Goal: Information Seeking & Learning: Learn about a topic

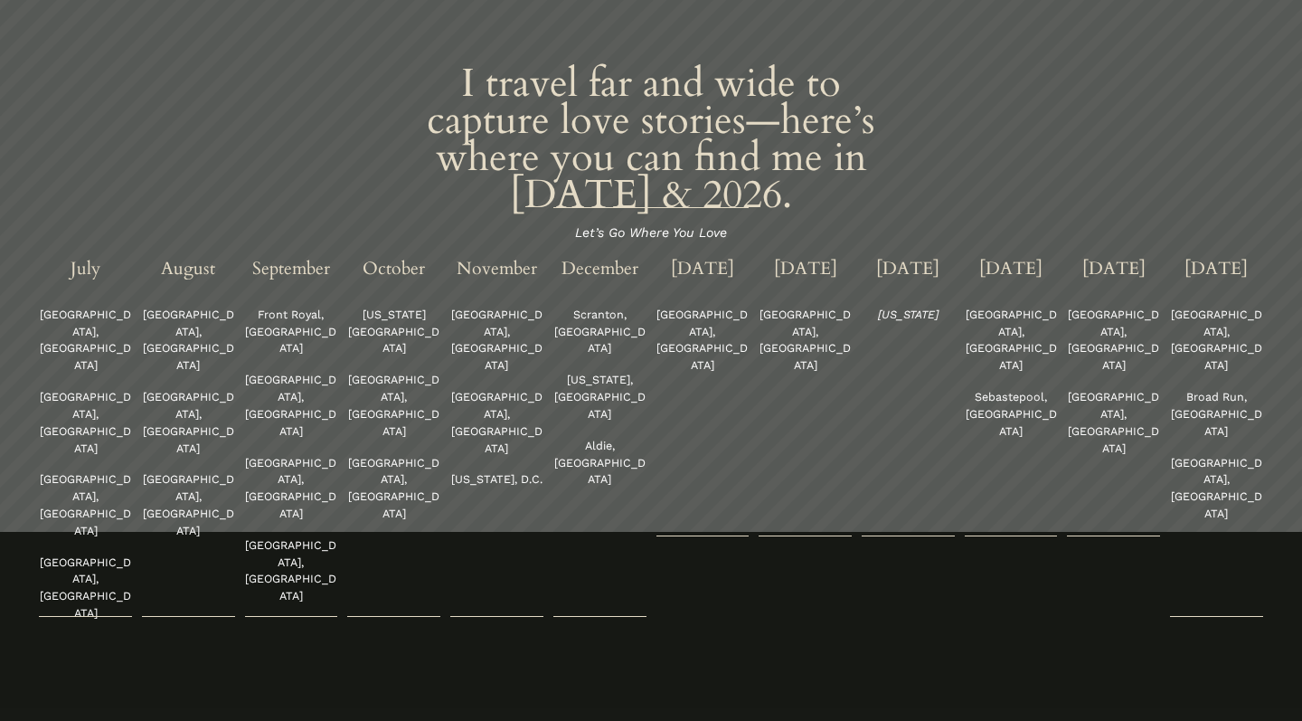
scroll to position [4048, 0]
click at [57, 556] on p "Costa Mesa, CA" at bounding box center [85, 590] width 93 height 68
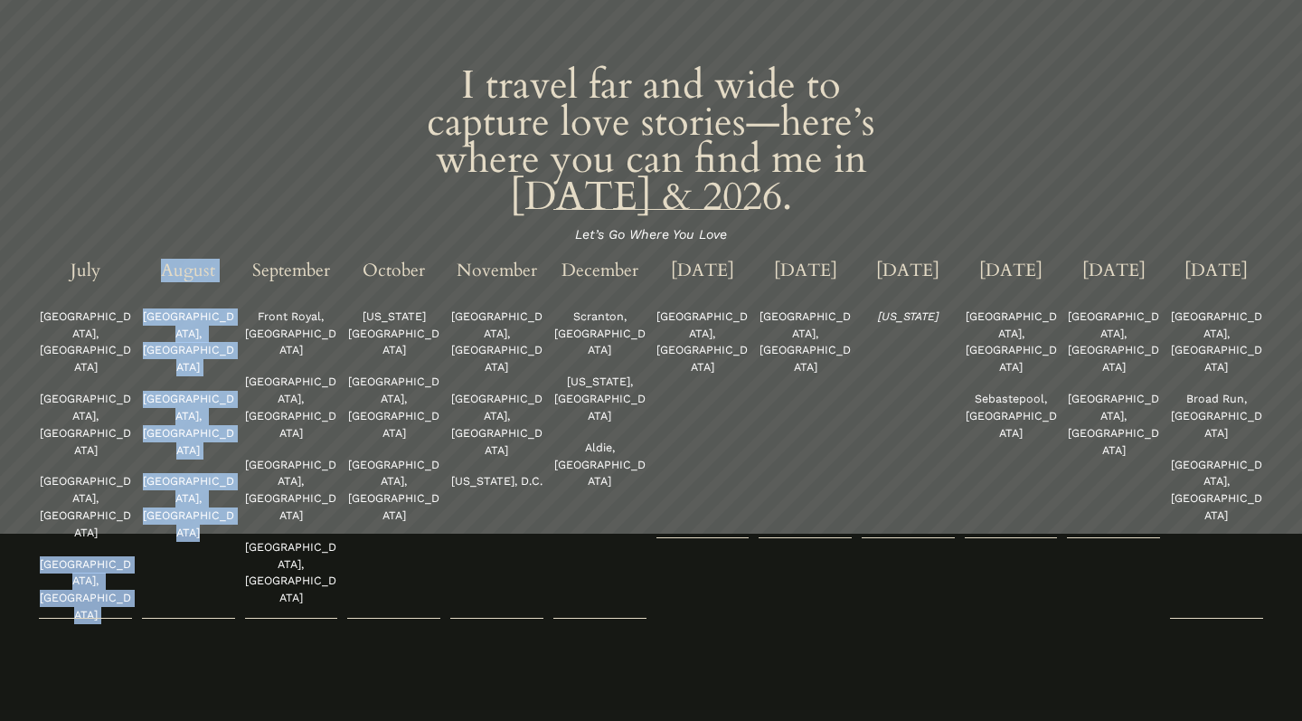
drag, startPoint x: 57, startPoint y: 382, endPoint x: 139, endPoint y: 383, distance: 82.3
click at [139, 383] on div "I travel far and wide to capture love stories—here’s where you can find me in 2…" at bounding box center [651, 346] width 1302 height 556
click at [131, 556] on p "Costa Mesa, CA" at bounding box center [85, 590] width 93 height 68
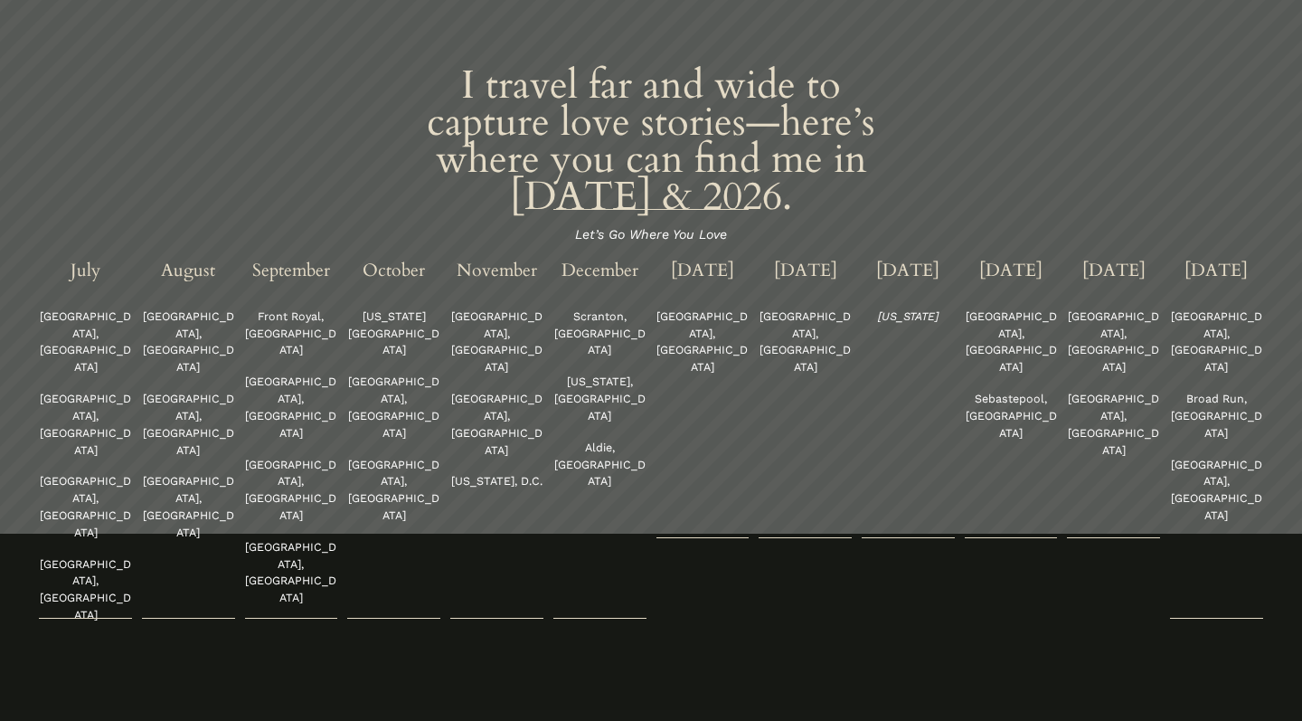
click at [162, 391] on p "Pasadena, CA" at bounding box center [188, 425] width 93 height 68
drag, startPoint x: 162, startPoint y: 316, endPoint x: 205, endPoint y: 343, distance: 50.7
click at [205, 343] on div "August Houston, TX Pasadena, CA Leesburg, VA" at bounding box center [188, 401] width 93 height 279
click at [461, 391] on p "Nokesville, VA" at bounding box center [496, 425] width 93 height 68
drag, startPoint x: 461, startPoint y: 313, endPoint x: 513, endPoint y: 340, distance: 58.2
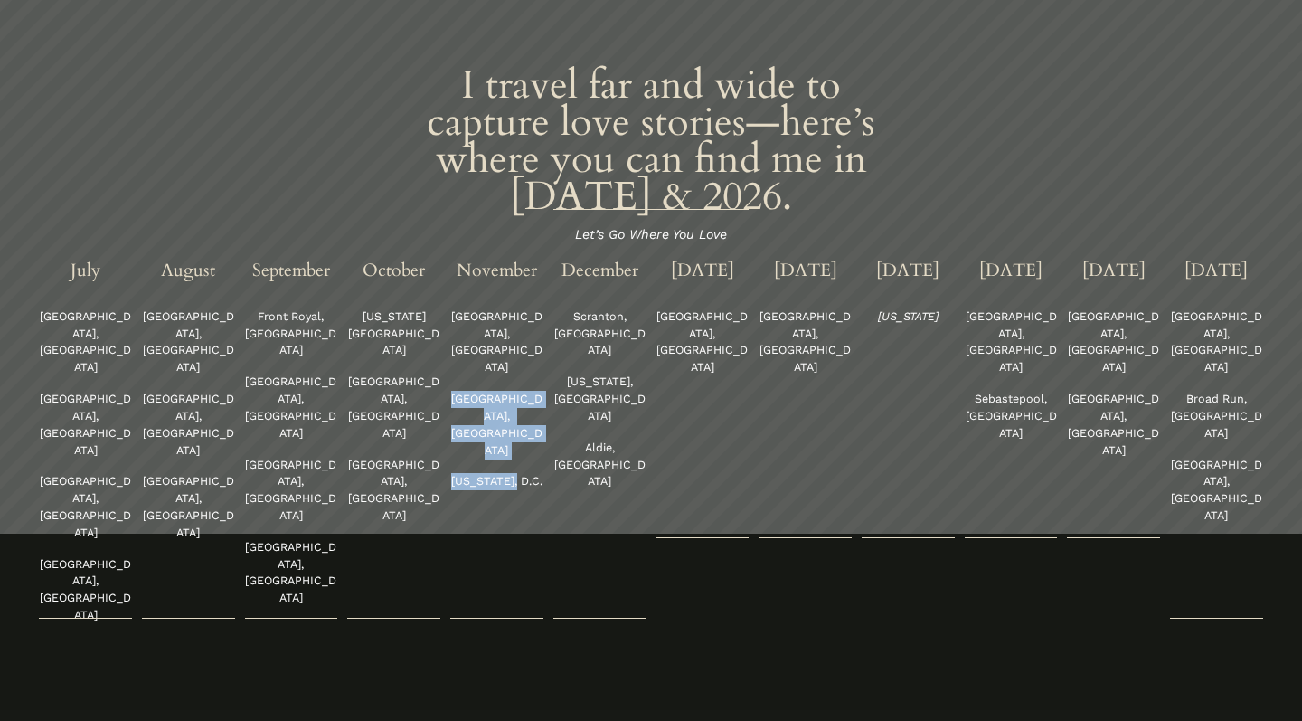
click at [513, 340] on div "November Denver, CO Nokesville, VA Washington, D.C." at bounding box center [496, 376] width 93 height 229
click at [587, 308] on p "Scranton, PA" at bounding box center [599, 333] width 93 height 51
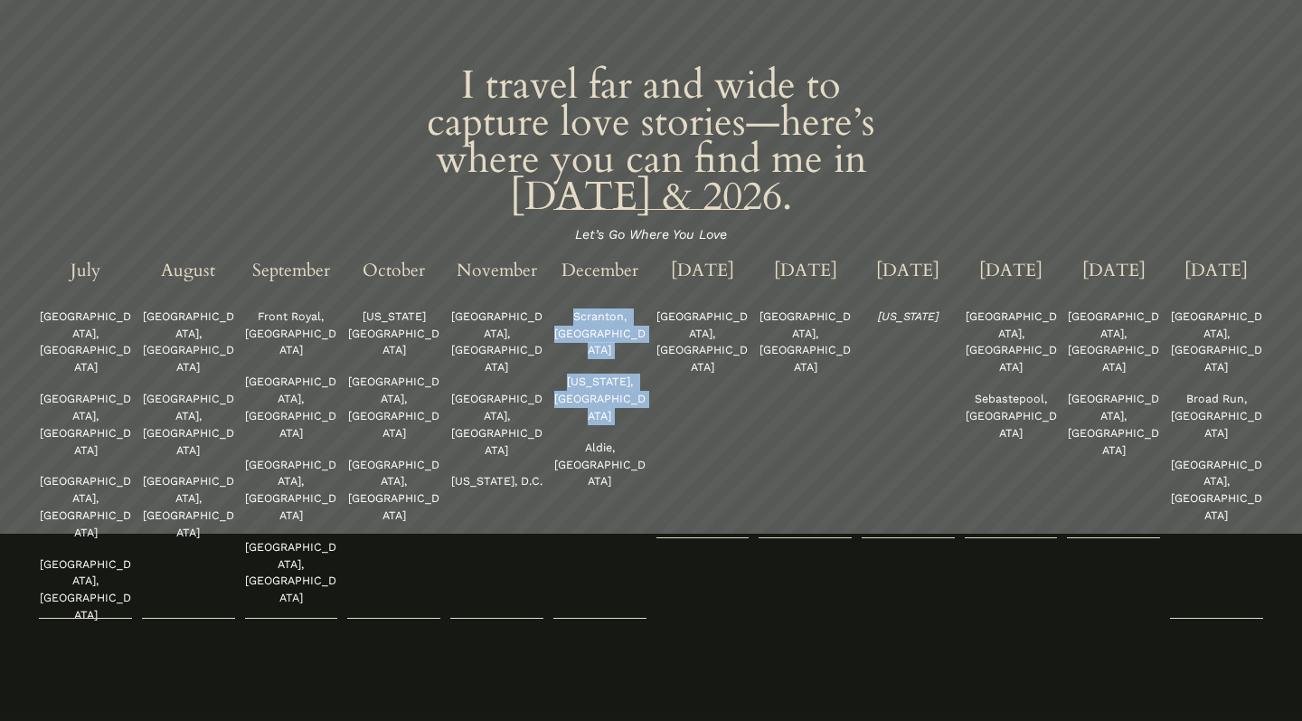
drag, startPoint x: 587, startPoint y: 282, endPoint x: 601, endPoint y: 322, distance: 42.3
click at [601, 322] on div "December Scranton, PA Washington, DC Aldie, VA" at bounding box center [599, 376] width 93 height 229
click at [589, 439] on p "Aldie, VA" at bounding box center [599, 464] width 93 height 51
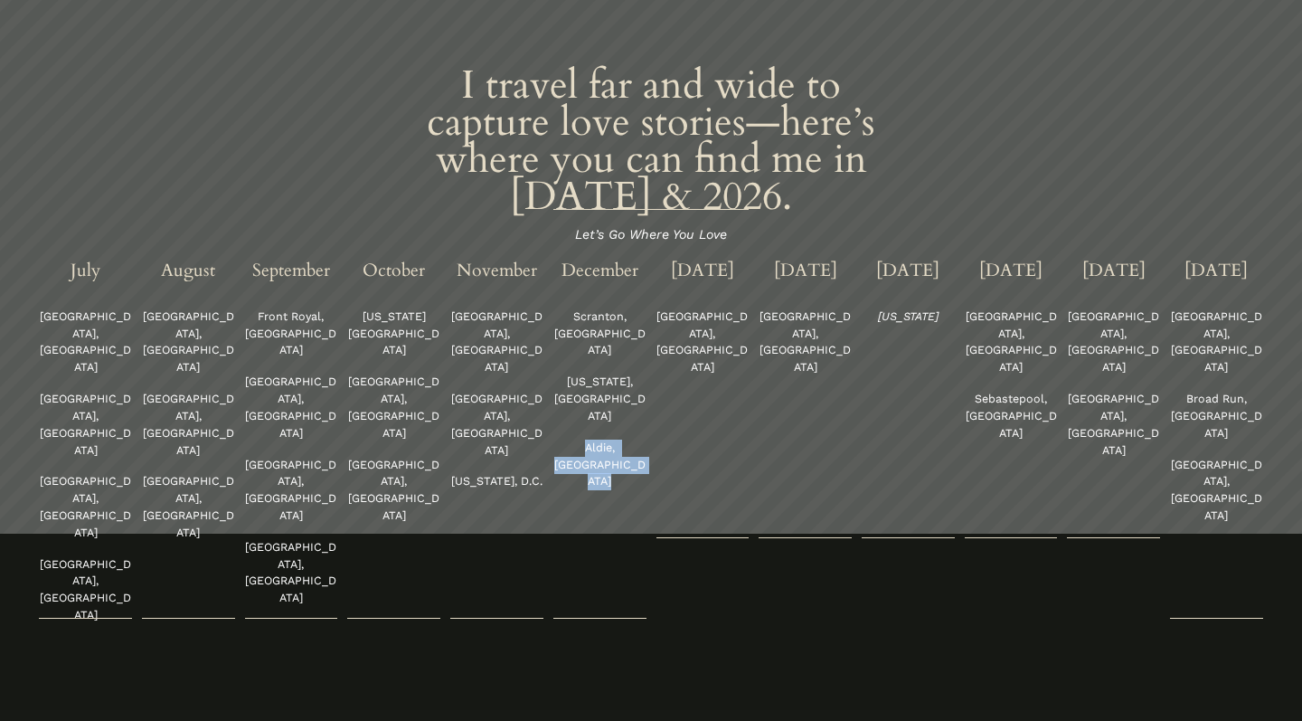
click at [589, 439] on p "Aldie, VA" at bounding box center [599, 464] width 93 height 51
click at [614, 373] on p "Washington, DC" at bounding box center [599, 398] width 93 height 51
click at [670, 308] on p "Palo Alto, CA" at bounding box center [702, 342] width 93 height 68
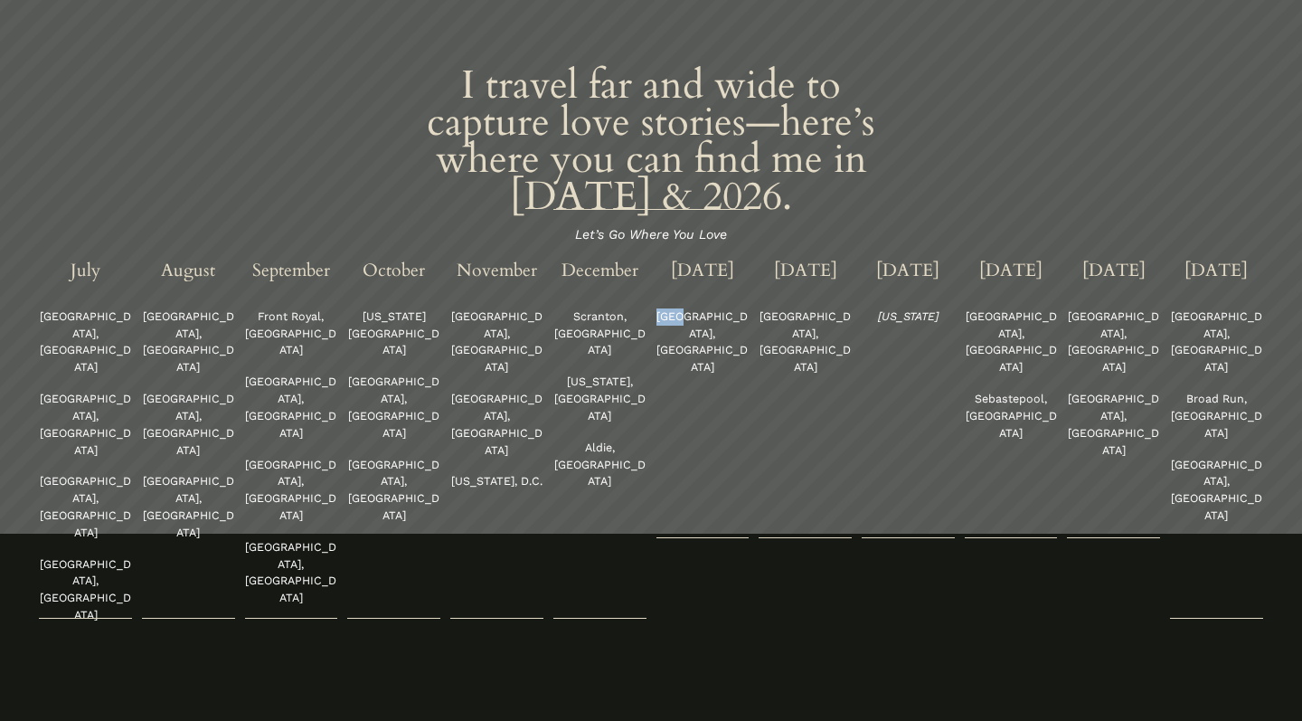
click at [670, 308] on p "Palo Alto, CA" at bounding box center [702, 342] width 93 height 68
click at [764, 308] on p "Falls Church, VA" at bounding box center [804, 342] width 93 height 68
click at [993, 296] on div "April ‘26 Chicago, IL Sebastepool, CA" at bounding box center [1011, 352] width 93 height 180
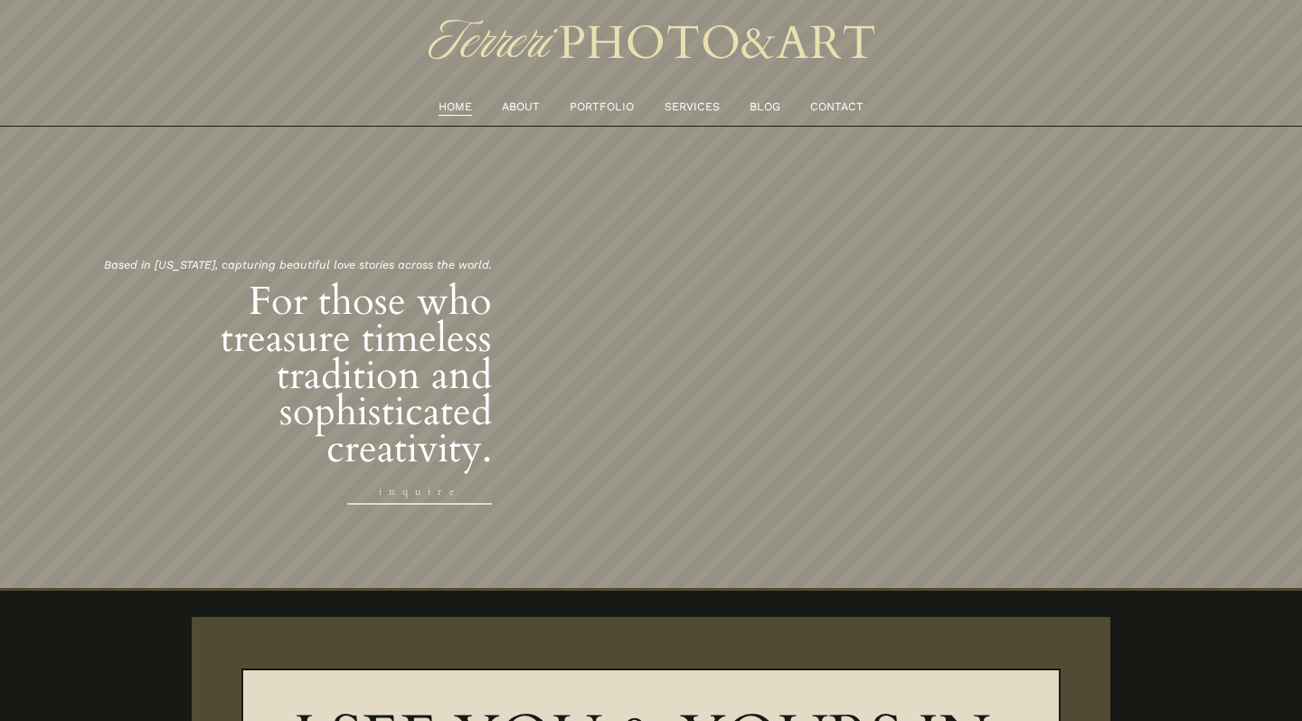
scroll to position [0, 0]
click at [591, 99] on link "PORTFOLIO" at bounding box center [602, 107] width 64 height 19
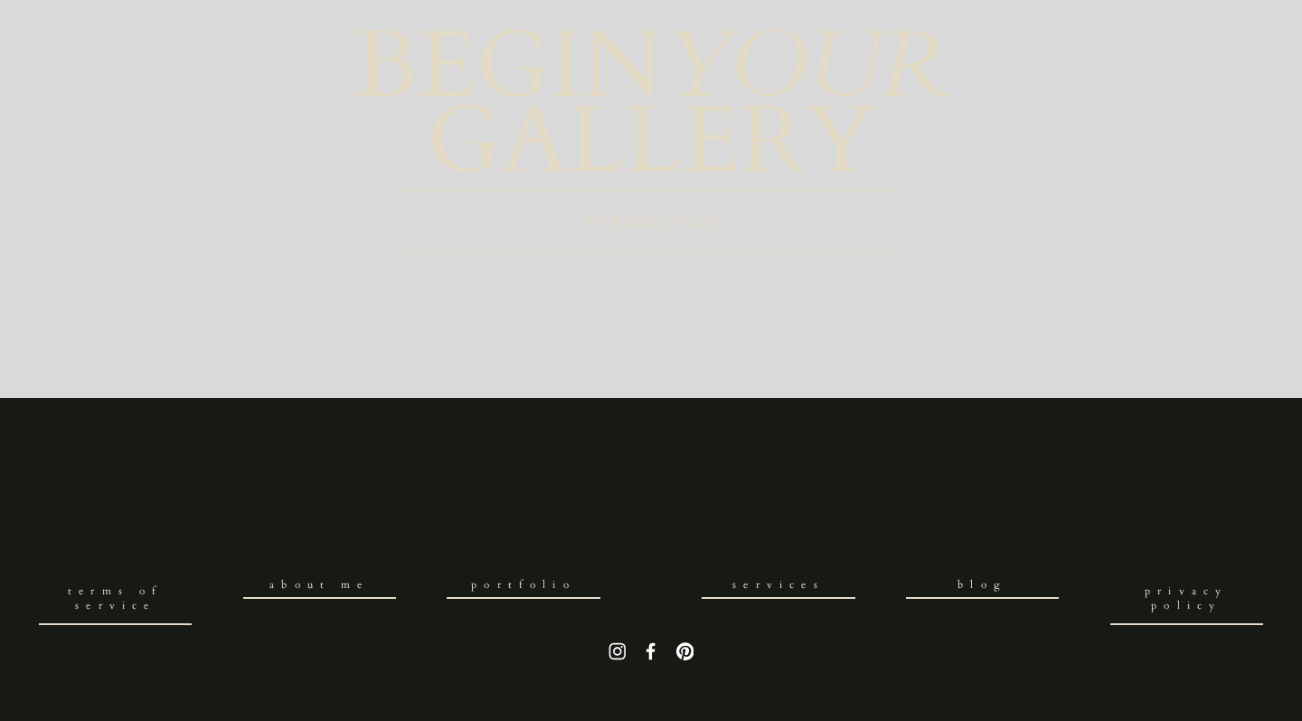
scroll to position [4210, 0]
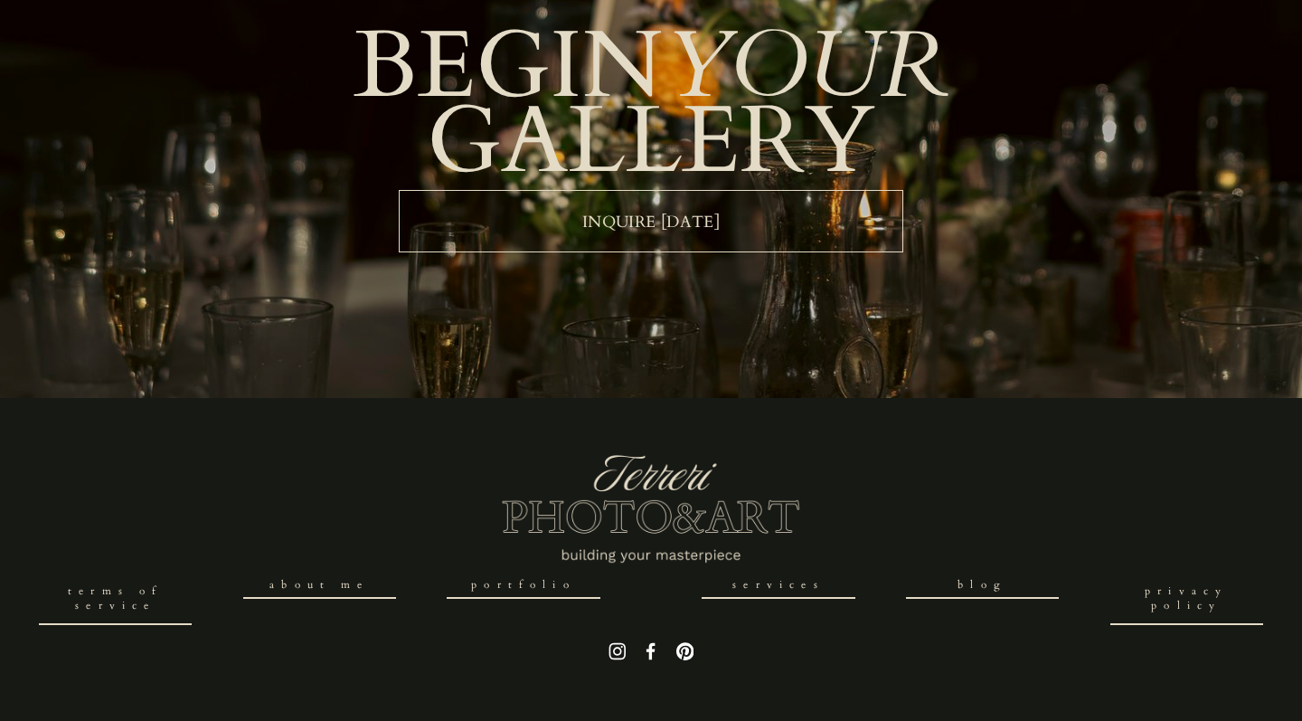
click at [792, 583] on link "services" at bounding box center [778, 585] width 153 height 26
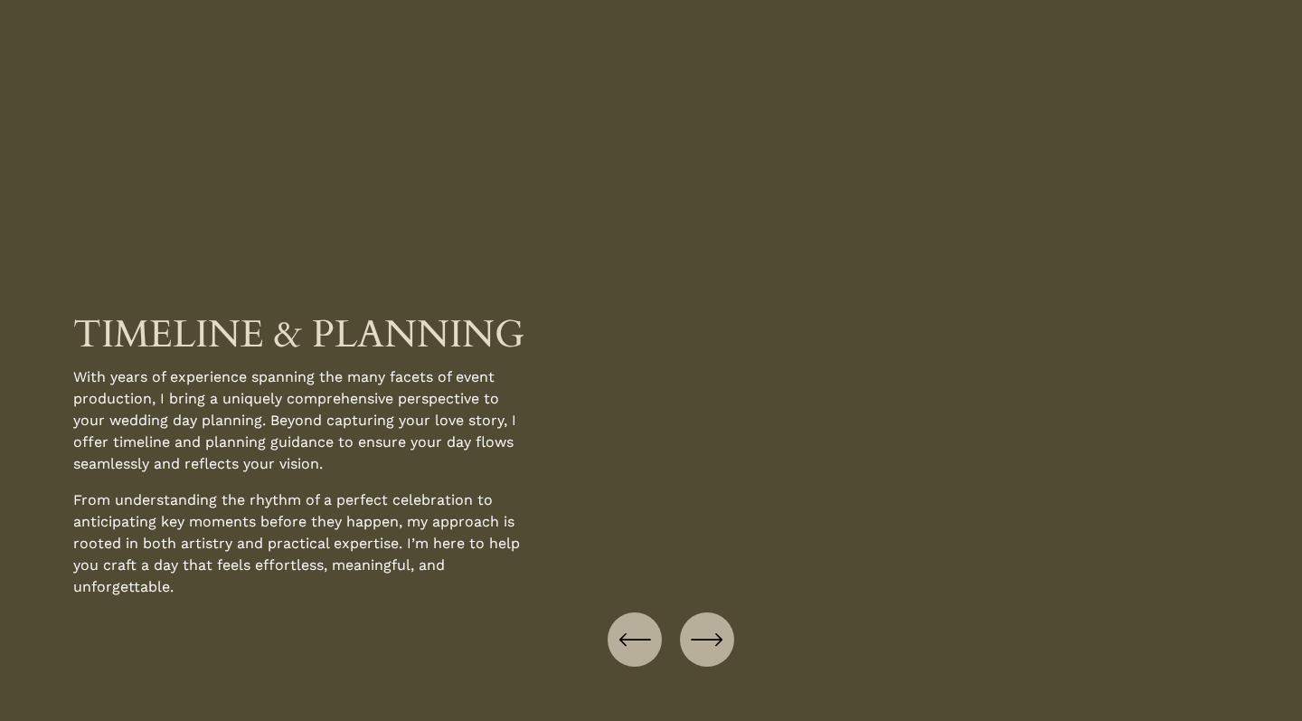
scroll to position [1922, 0]
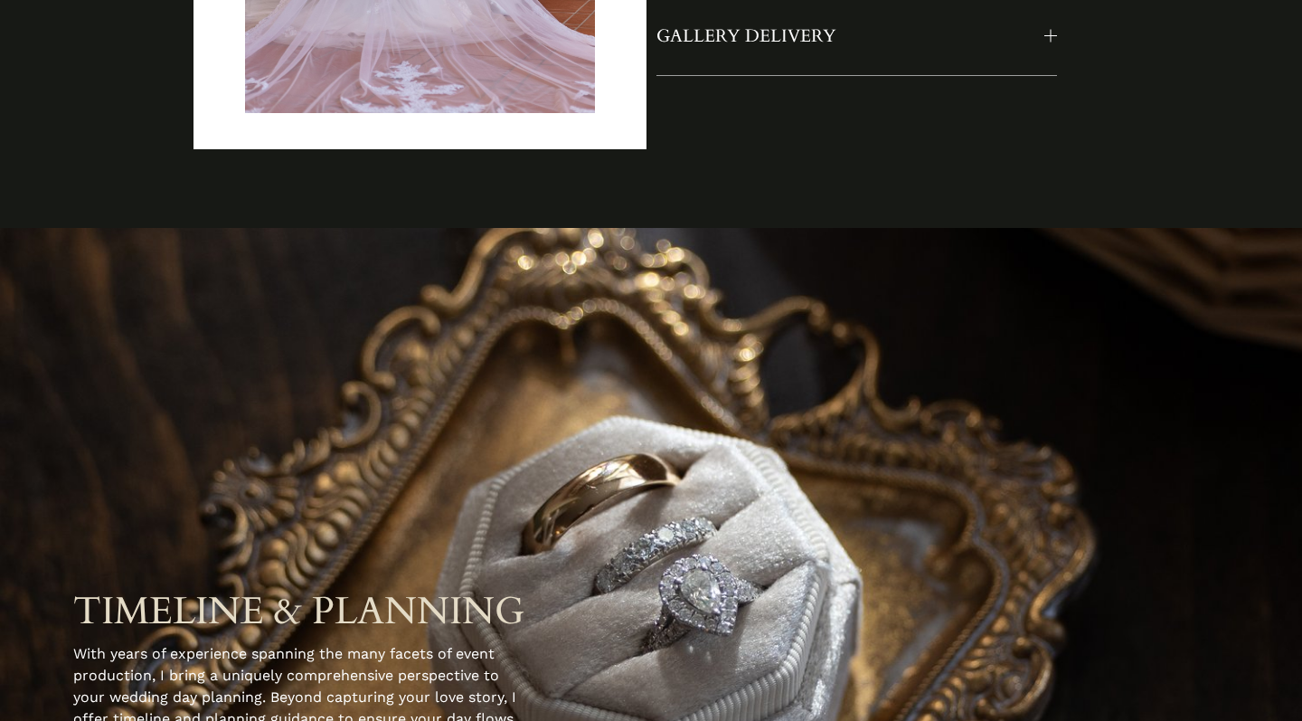
click at [1041, 36] on span "GALLERY DELIVERY" at bounding box center [850, 36] width 389 height 24
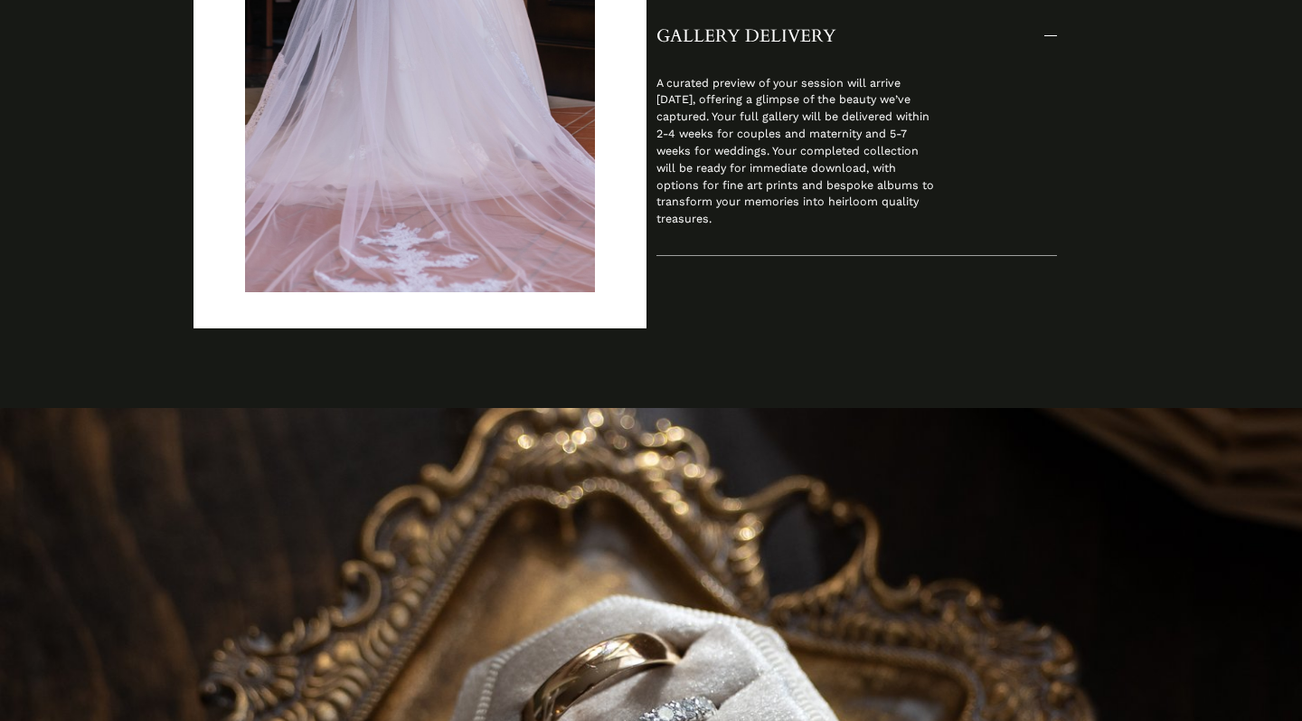
click at [1041, 36] on span "GALLERY DELIVERY" at bounding box center [850, 36] width 389 height 24
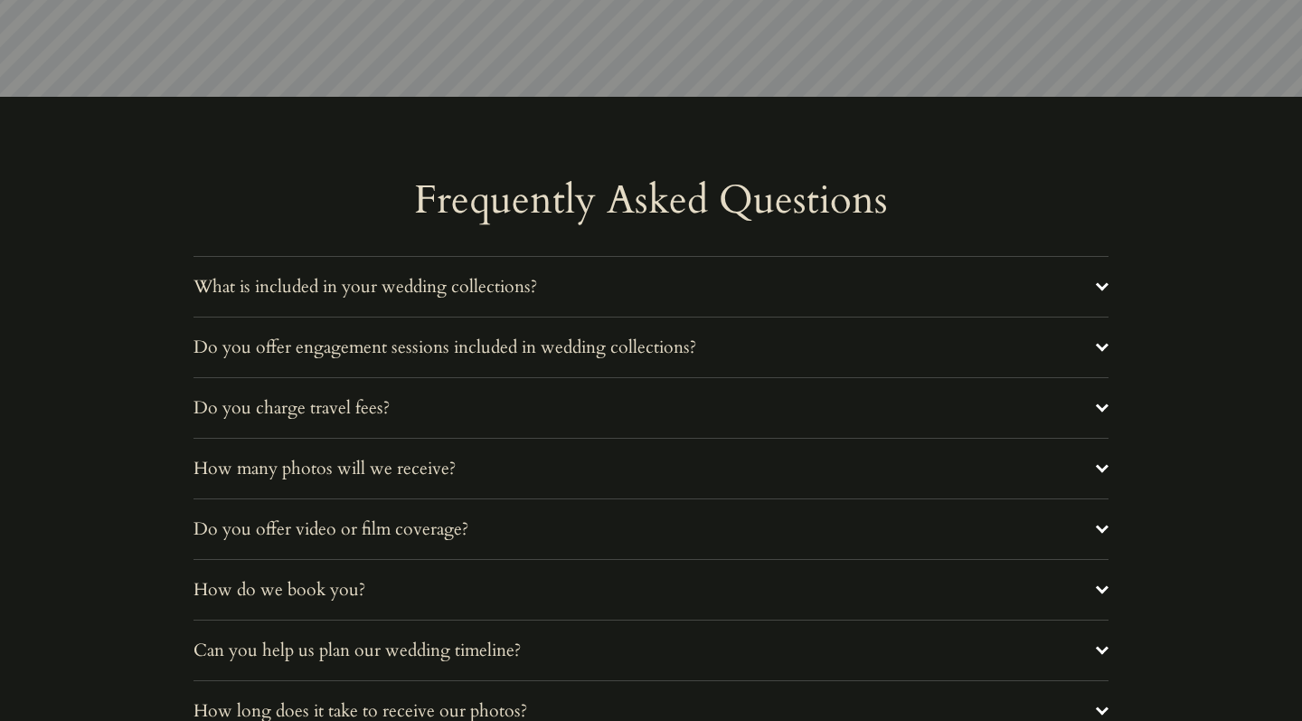
scroll to position [6142, 0]
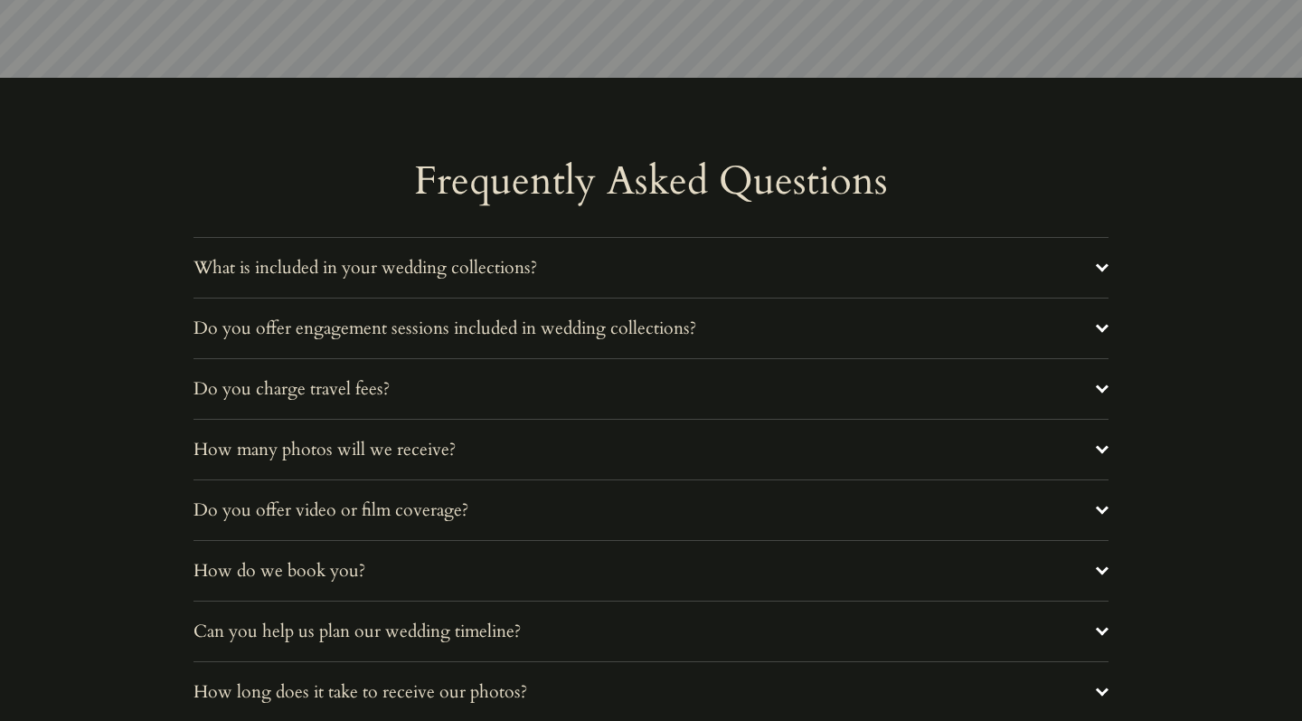
click at [1101, 268] on div at bounding box center [1102, 267] width 13 height 13
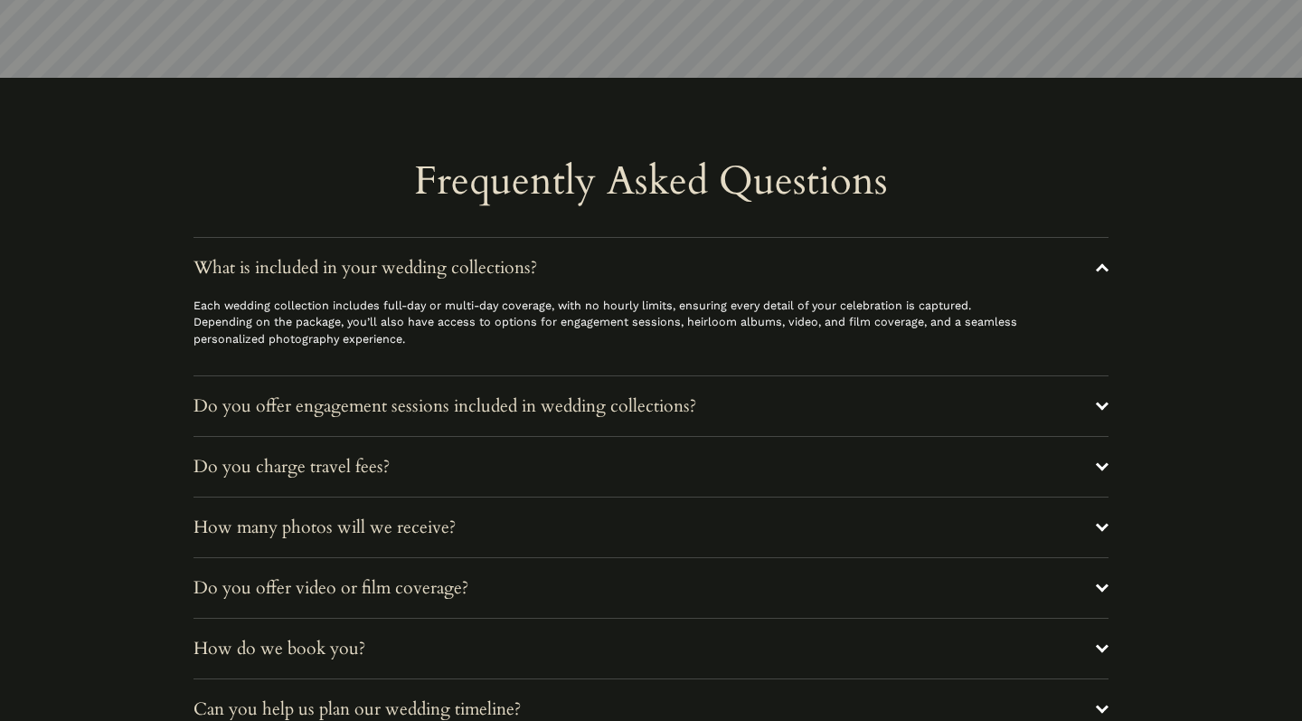
click at [1101, 269] on div at bounding box center [1102, 269] width 13 height 13
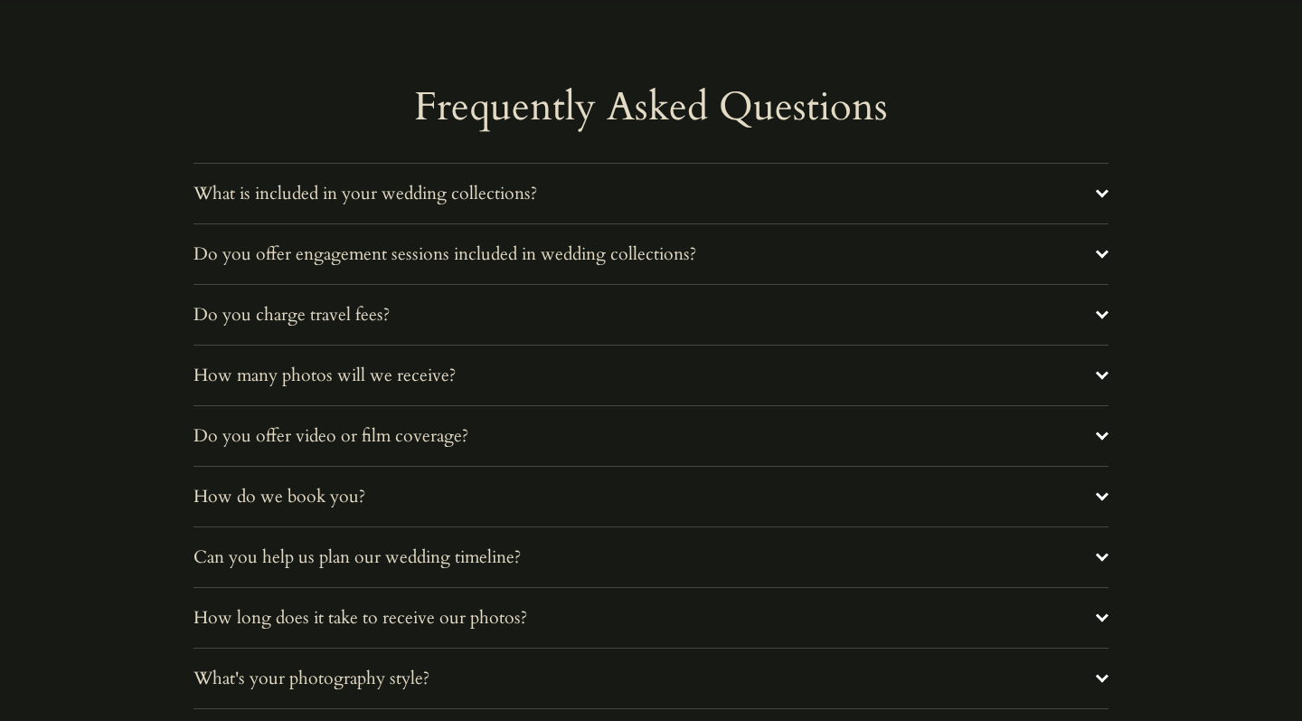
scroll to position [6262, 0]
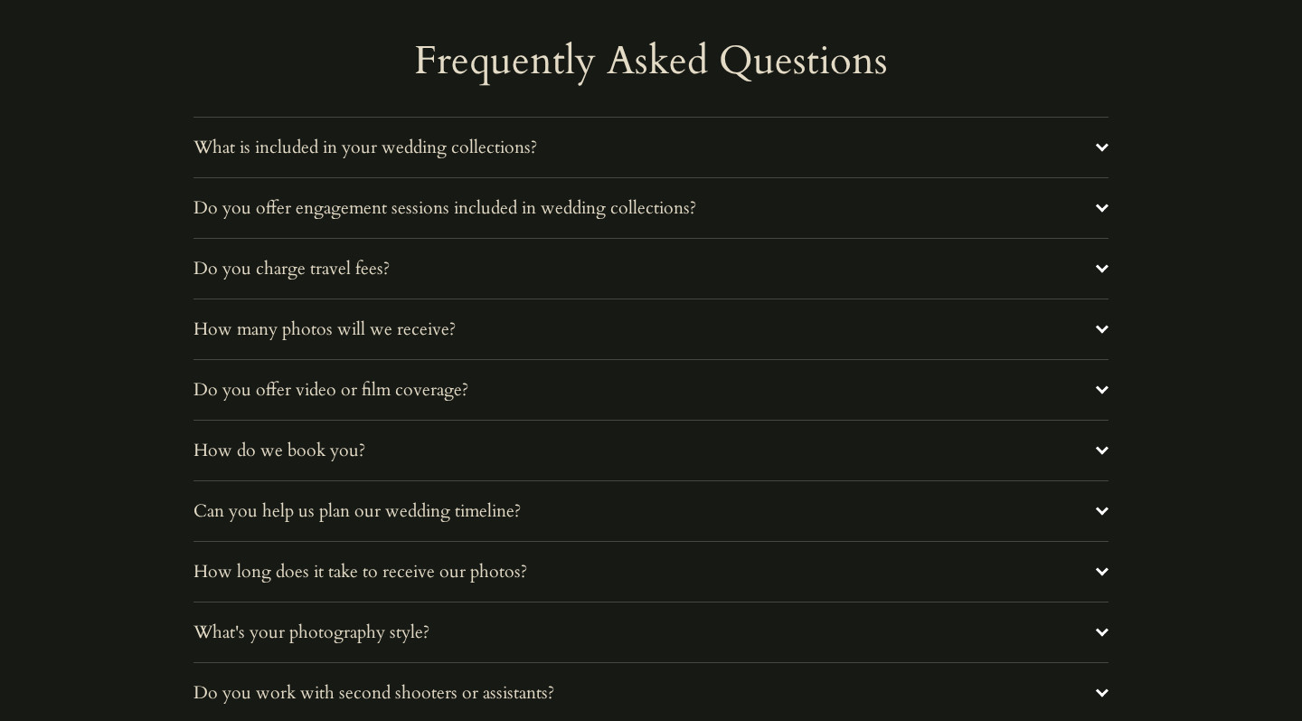
click at [1098, 247] on button "Do you charge travel fees?" at bounding box center [650, 269] width 915 height 60
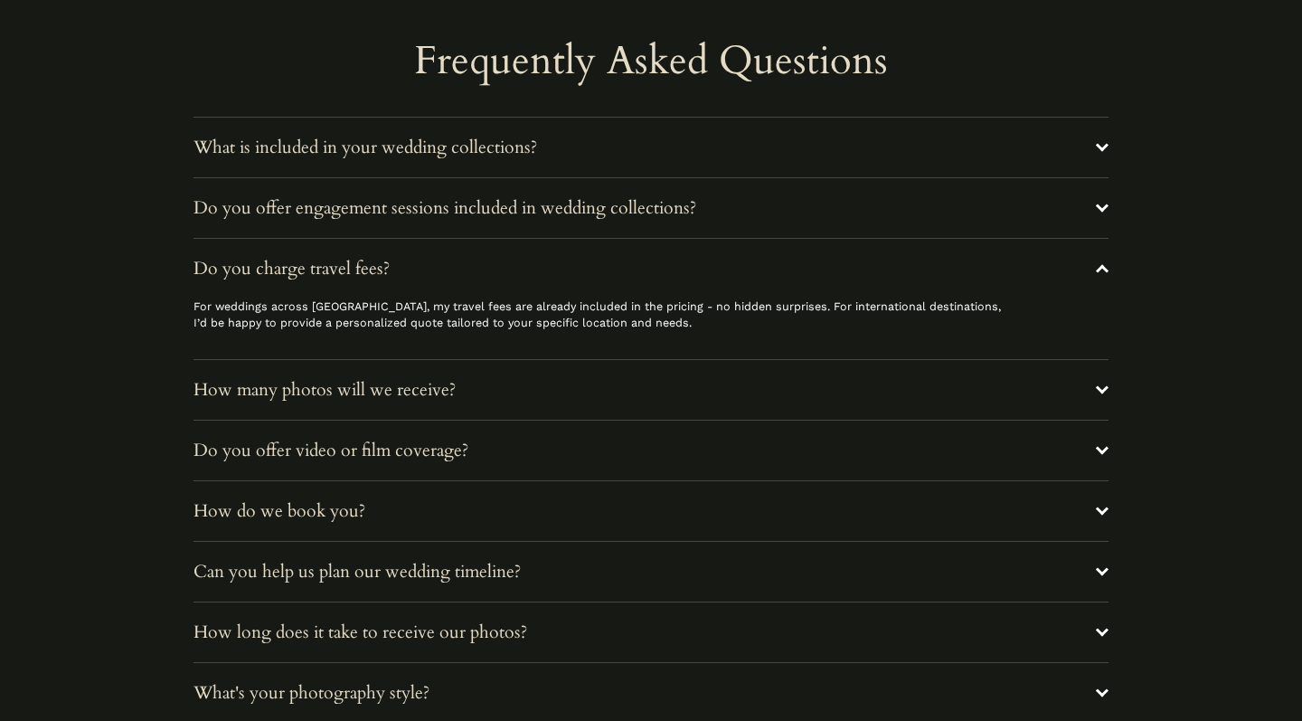
click at [1094, 260] on span "Do you charge travel fees?" at bounding box center [644, 269] width 902 height 24
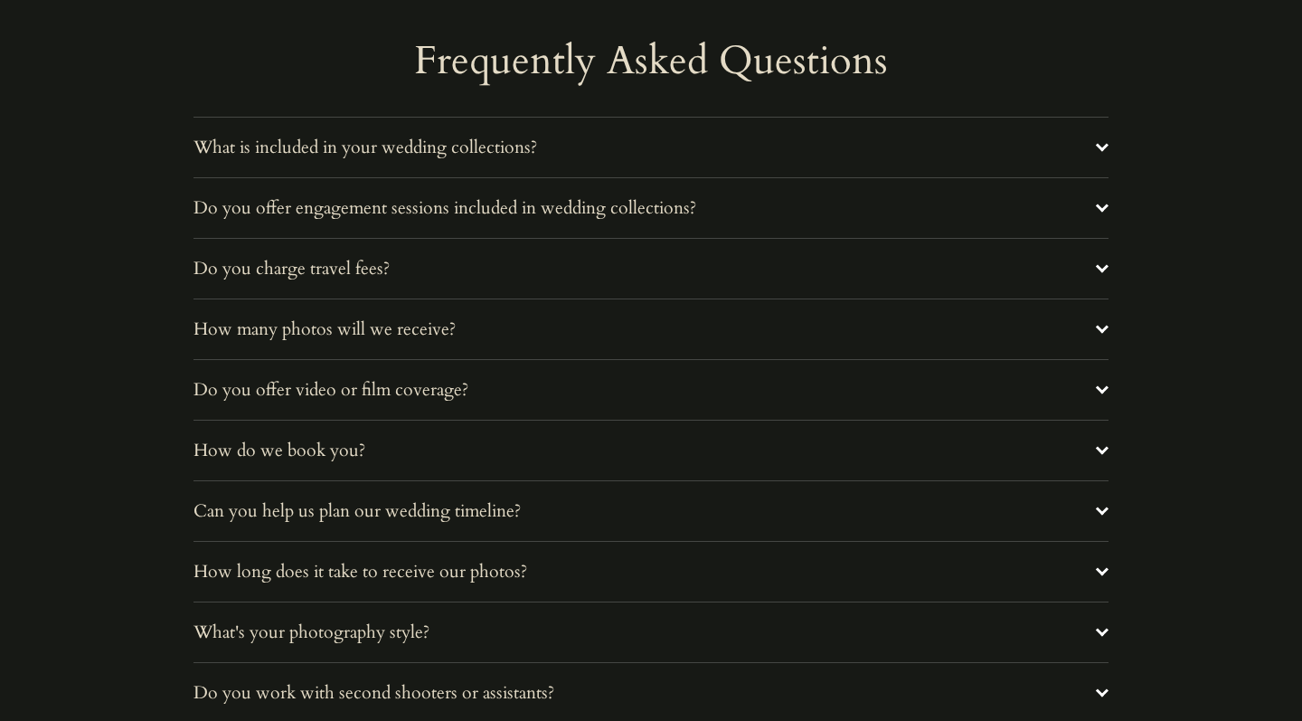
click at [1102, 327] on div at bounding box center [1102, 326] width 13 height 13
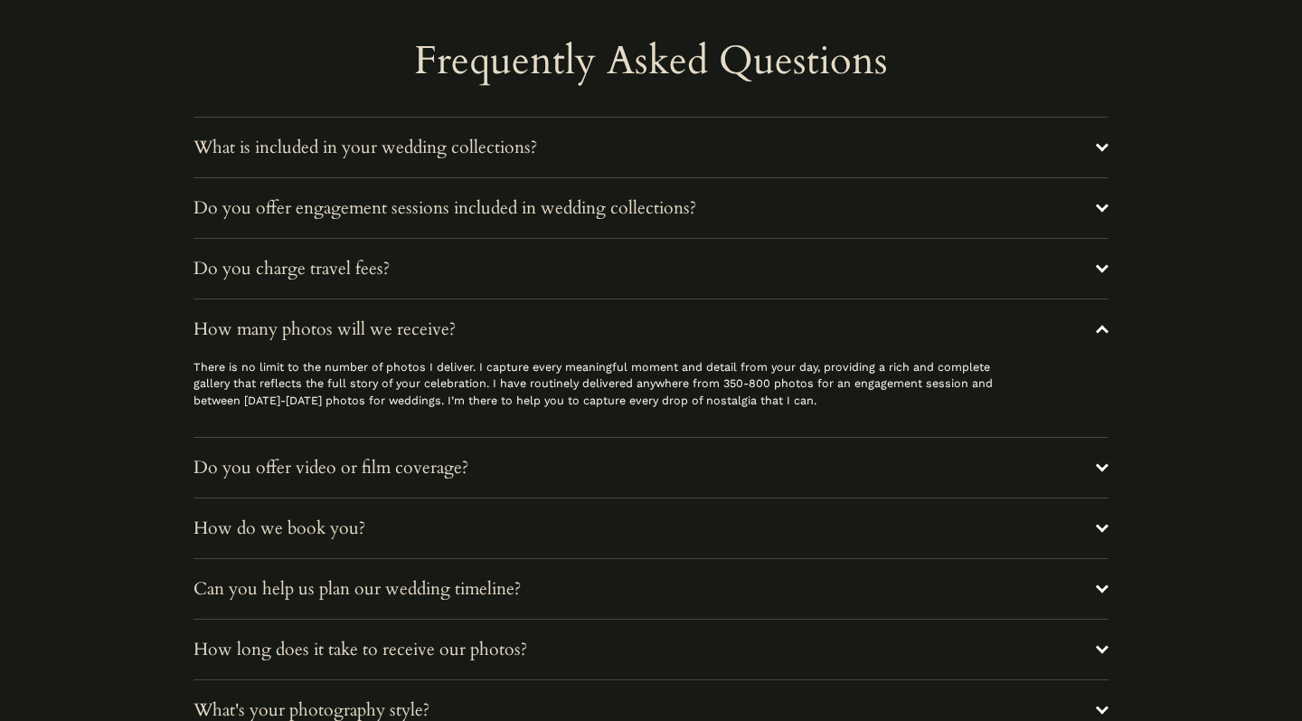
click at [1102, 327] on div at bounding box center [1102, 331] width 13 height 13
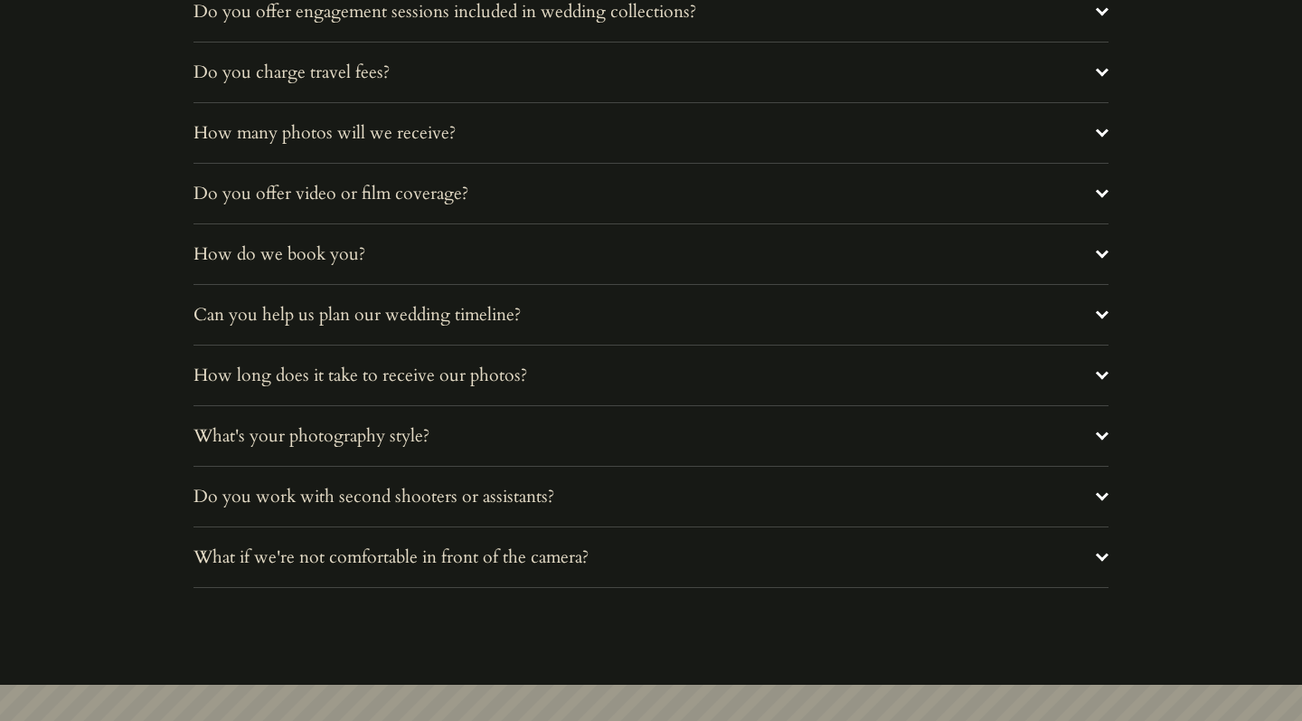
scroll to position [6529, 0]
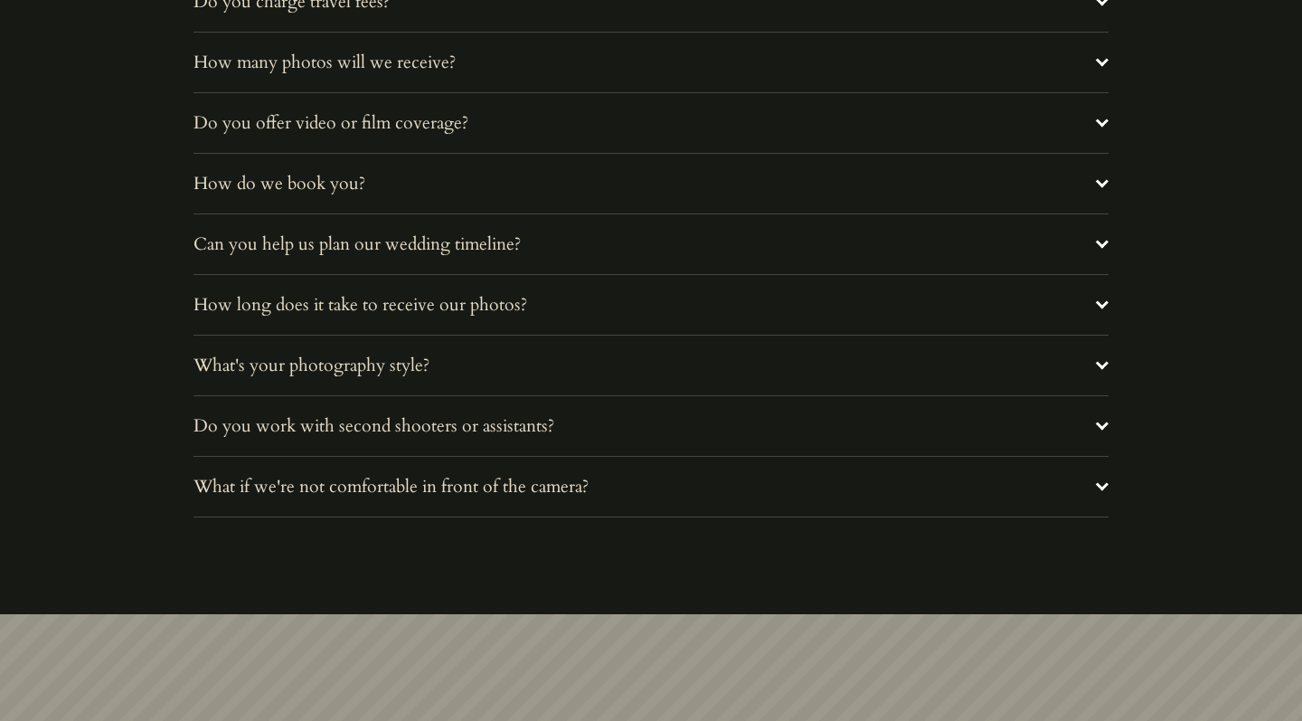
click at [1082, 353] on span "What's your photography style?" at bounding box center [644, 365] width 902 height 24
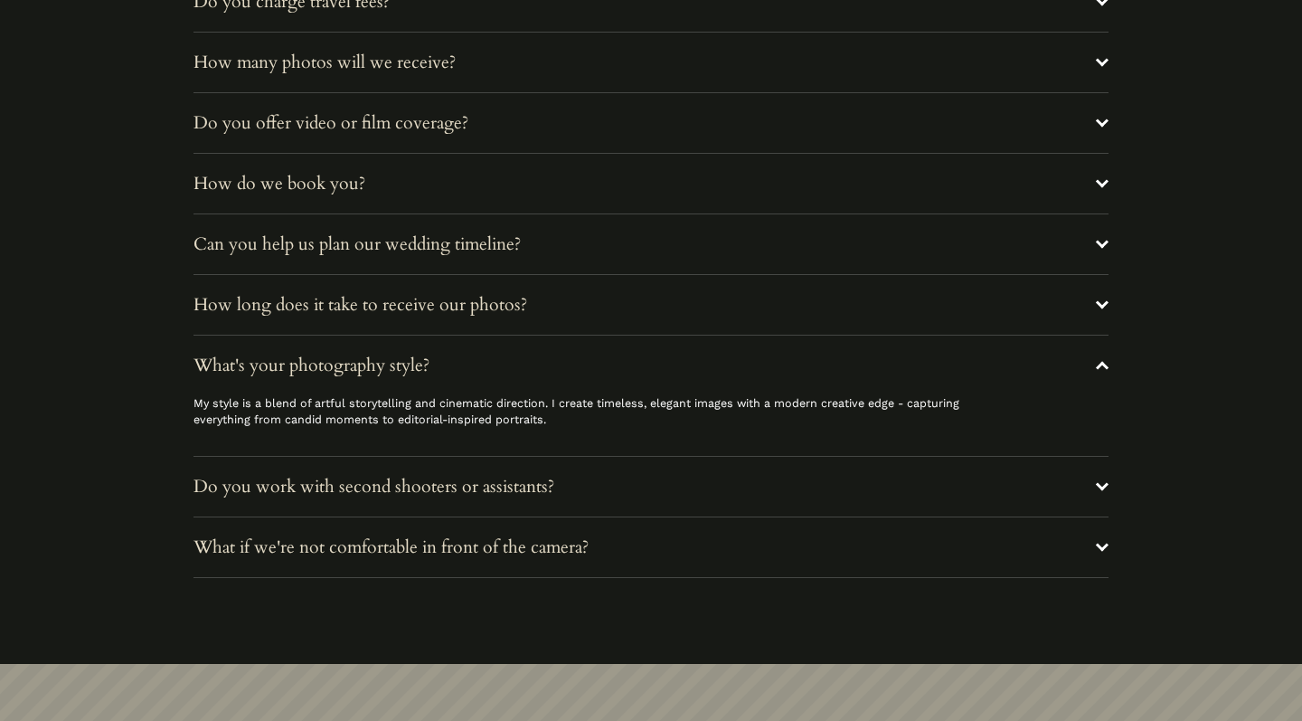
click at [1080, 363] on span "What's your photography style?" at bounding box center [644, 365] width 902 height 24
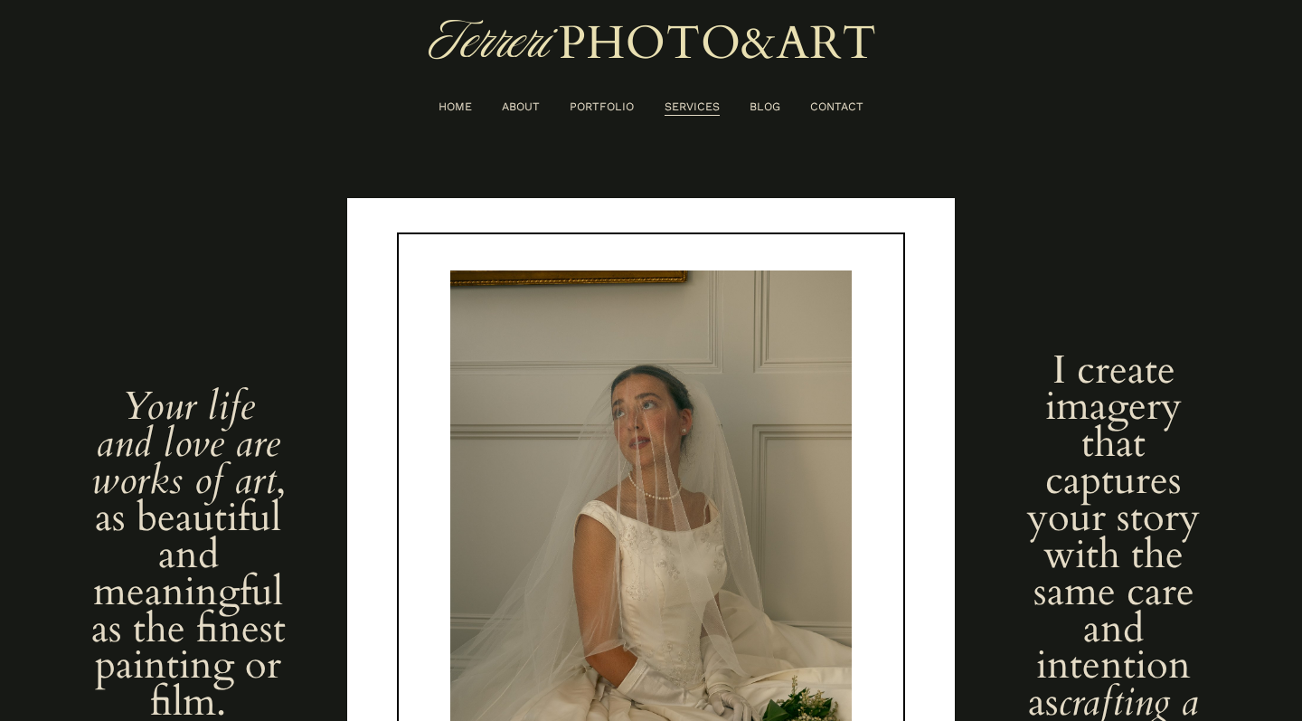
scroll to position [0, 0]
